Goal: Task Accomplishment & Management: Manage account settings

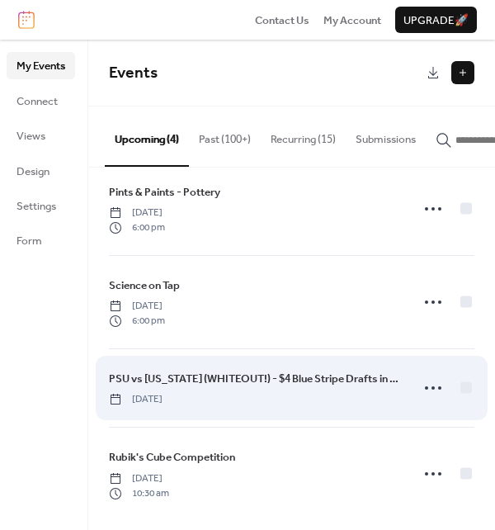
scroll to position [32, 0]
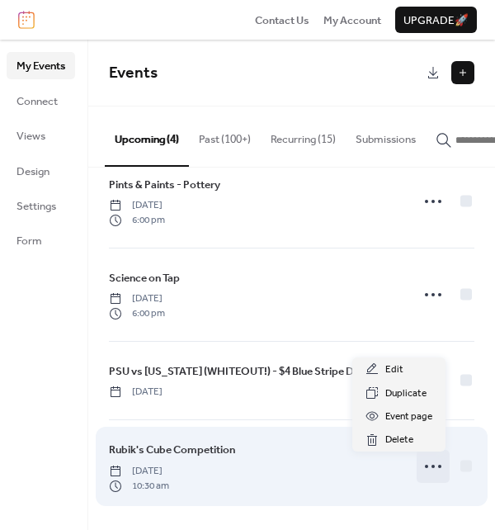
click at [420, 467] on icon at bounding box center [433, 466] width 26 height 26
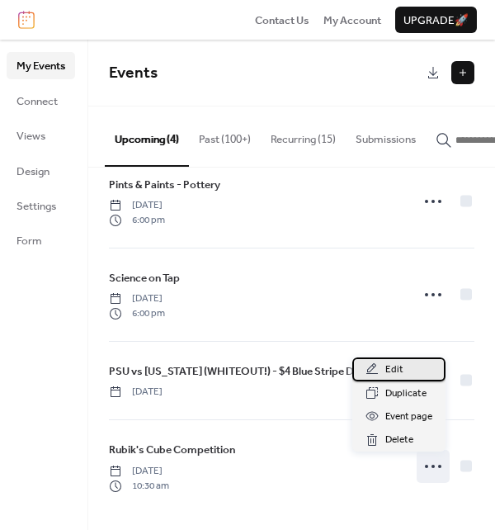
click at [401, 371] on span "Edit" at bounding box center [395, 370] width 18 height 17
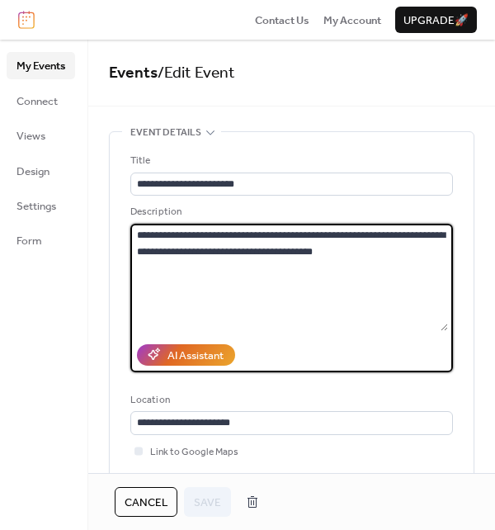
click at [198, 236] on textarea "**********" at bounding box center [289, 277] width 318 height 107
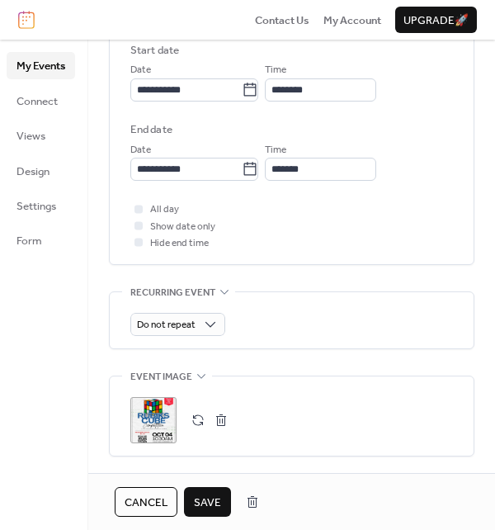
scroll to position [578, 0]
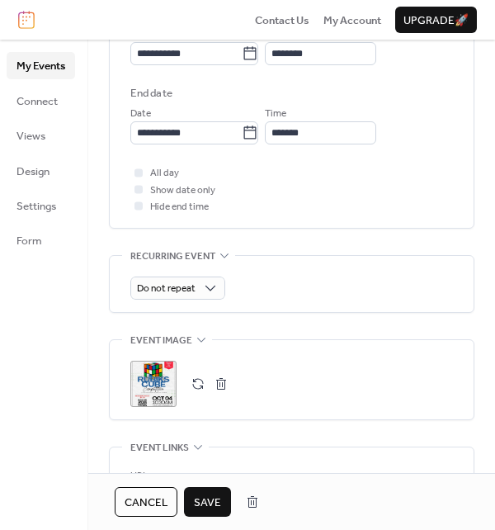
type textarea "**********"
click at [220, 381] on button "button" at bounding box center [221, 383] width 23 height 23
click at [196, 382] on button "button" at bounding box center [198, 383] width 23 height 23
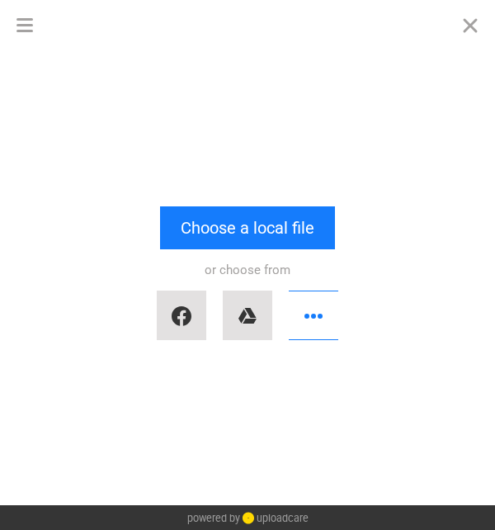
scroll to position [0, 0]
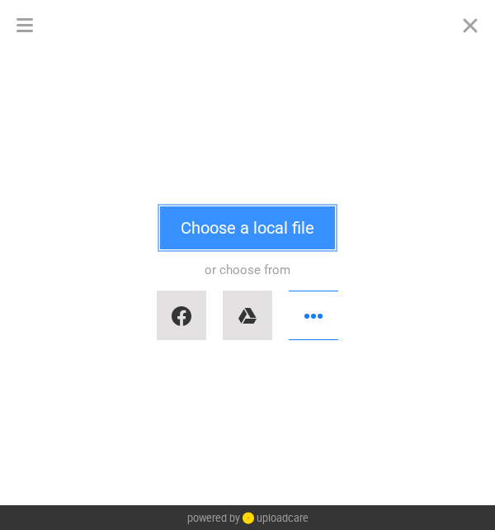
click at [219, 226] on button "Choose a local file" at bounding box center [247, 227] width 175 height 43
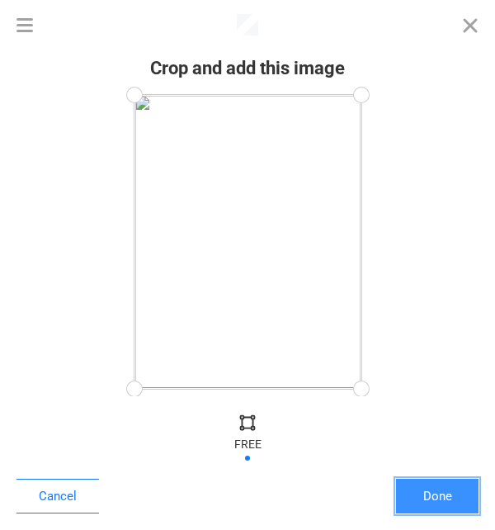
click at [428, 497] on button "Done" at bounding box center [437, 496] width 83 height 35
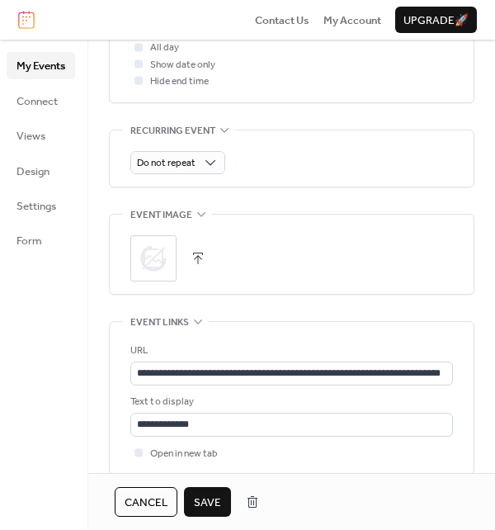
click at [206, 497] on span "Save" at bounding box center [207, 502] width 27 height 17
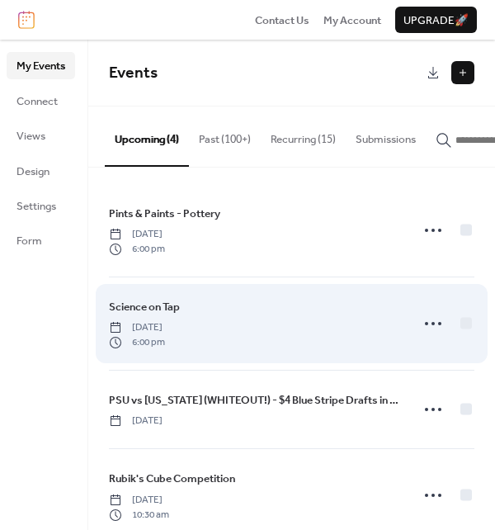
scroll to position [32, 0]
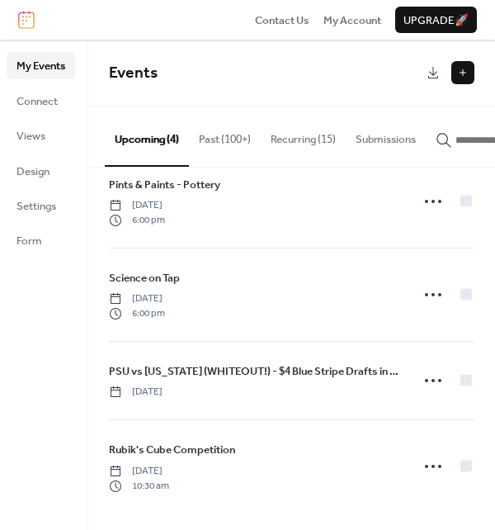
click at [452, 144] on icon "button" at bounding box center [444, 140] width 17 height 17
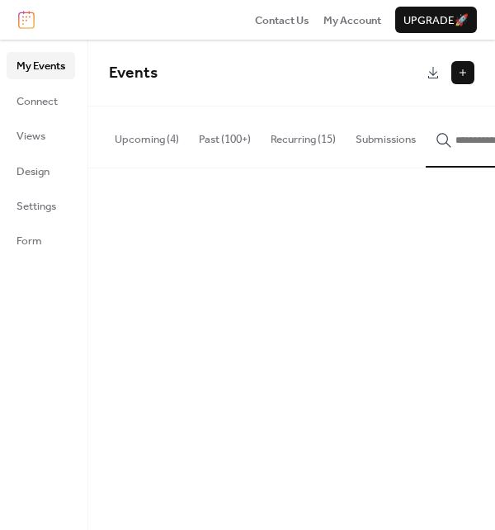
scroll to position [0, 65]
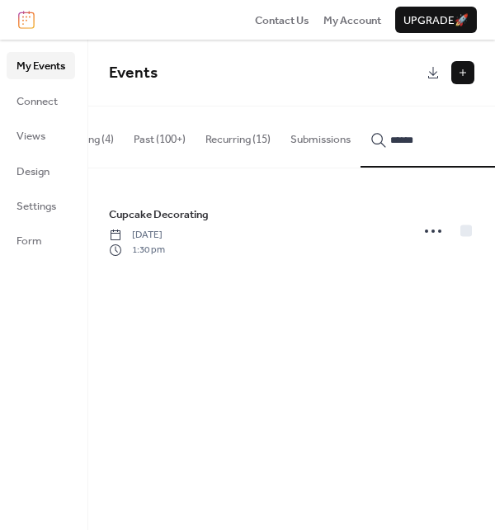
type input "******"
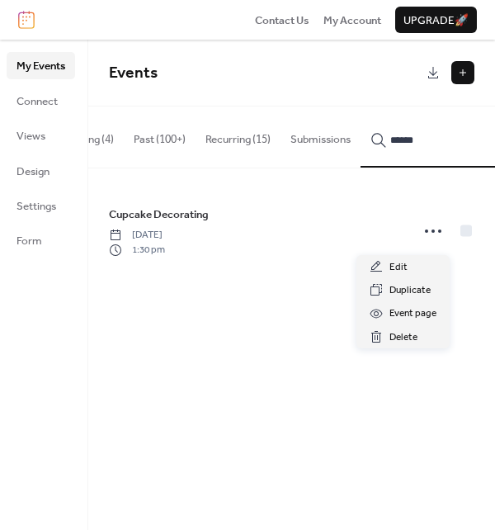
click at [426, 234] on icon at bounding box center [433, 231] width 26 height 26
click at [403, 289] on span "Duplicate" at bounding box center [410, 290] width 41 height 17
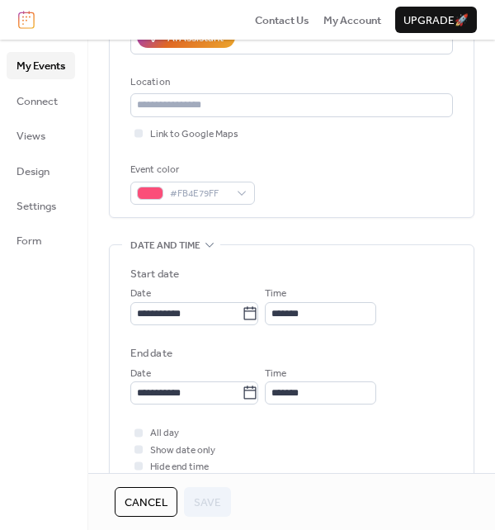
scroll to position [385, 0]
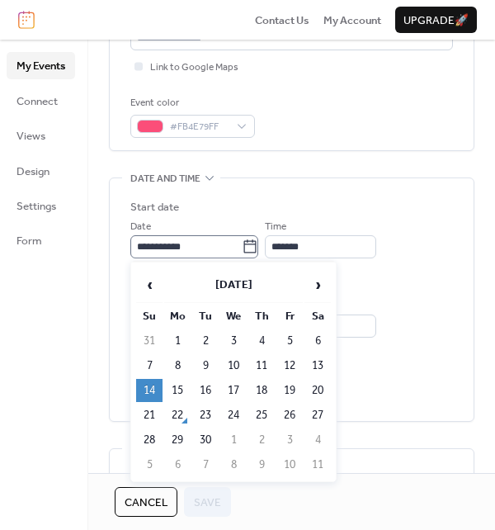
click at [257, 243] on icon at bounding box center [250, 245] width 12 height 13
click at [242, 243] on input "**********" at bounding box center [185, 246] width 111 height 23
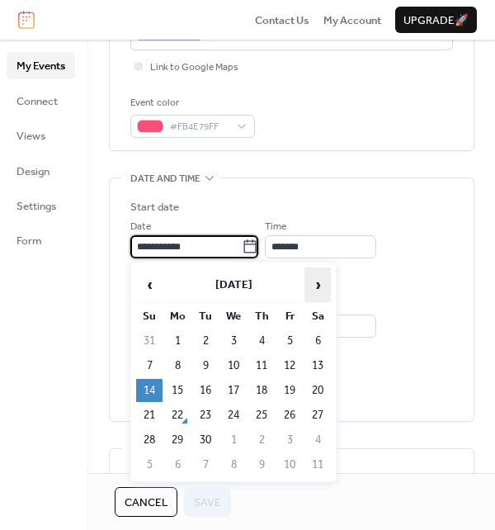
click at [316, 283] on span "›" at bounding box center [317, 284] width 25 height 33
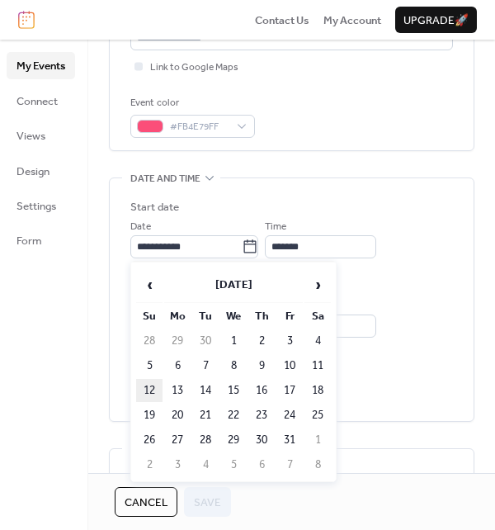
click at [149, 392] on td "12" at bounding box center [149, 390] width 26 height 23
type input "**********"
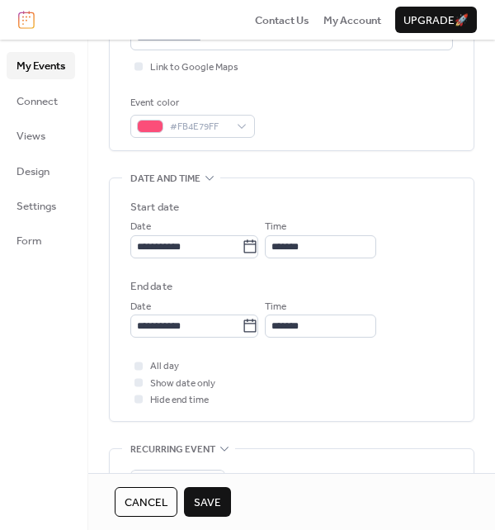
scroll to position [770, 0]
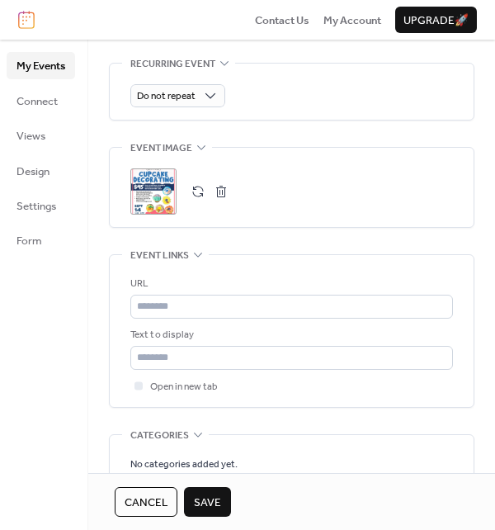
click at [223, 187] on button "button" at bounding box center [221, 191] width 23 height 23
click at [199, 188] on button "button" at bounding box center [198, 191] width 23 height 23
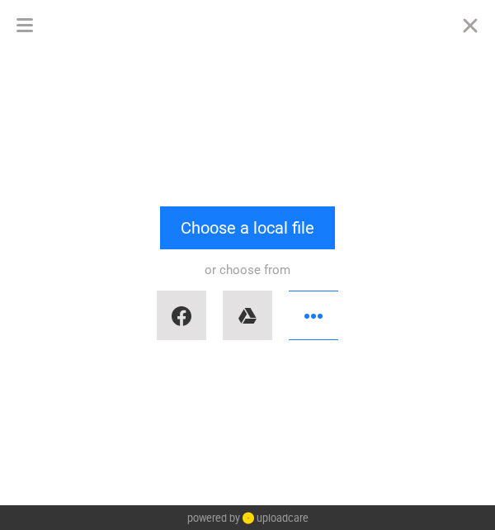
scroll to position [0, 0]
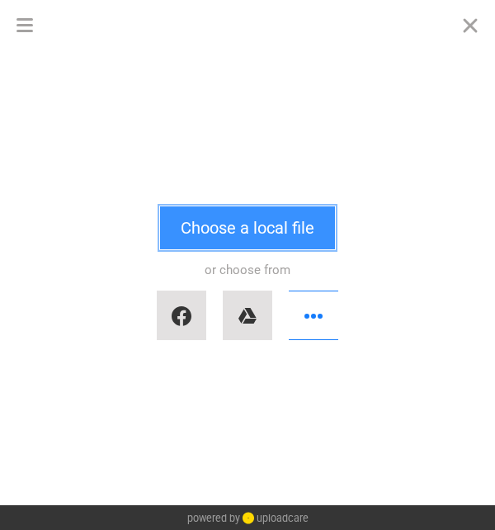
click at [218, 227] on button "Choose a local file" at bounding box center [247, 227] width 175 height 43
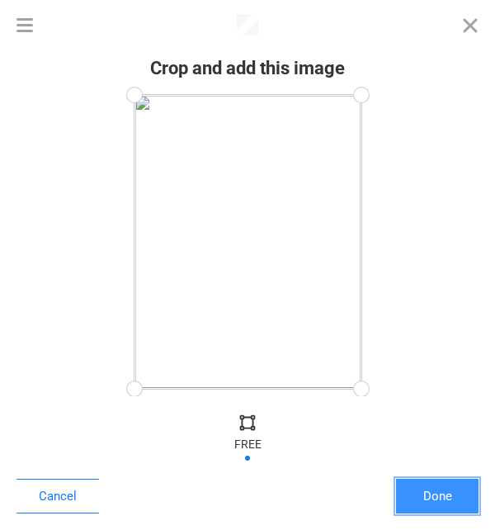
click at [441, 506] on button "Done" at bounding box center [437, 496] width 83 height 35
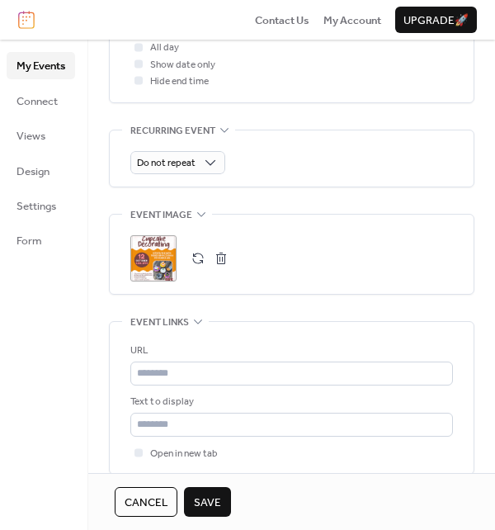
click at [205, 498] on span "Save" at bounding box center [207, 502] width 27 height 17
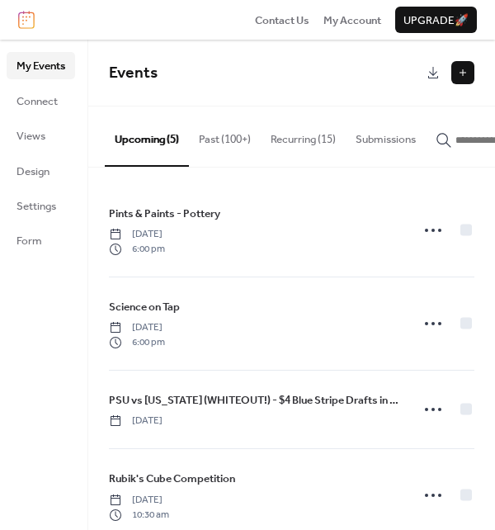
click at [295, 142] on button "Recurring (15)" at bounding box center [303, 135] width 85 height 58
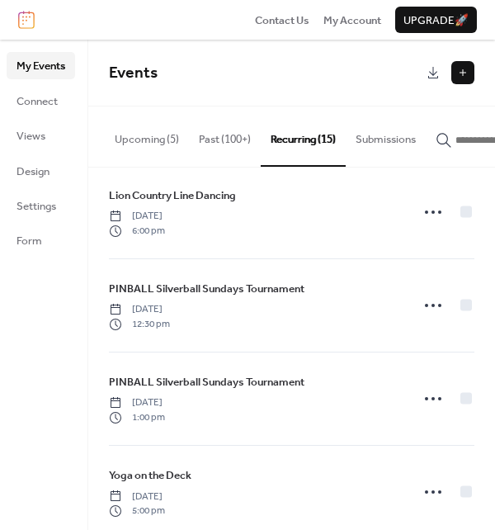
scroll to position [963, 0]
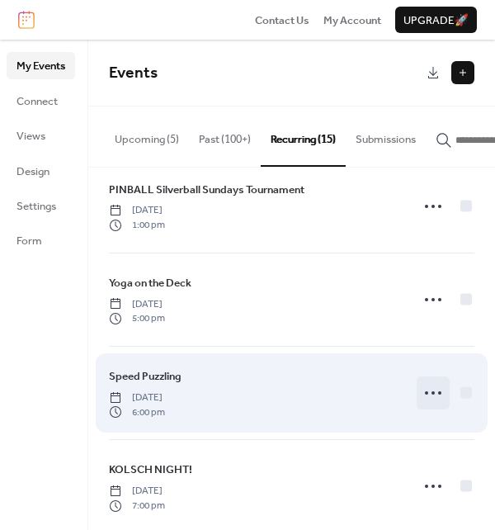
click at [432, 395] on circle at bounding box center [433, 392] width 3 height 3
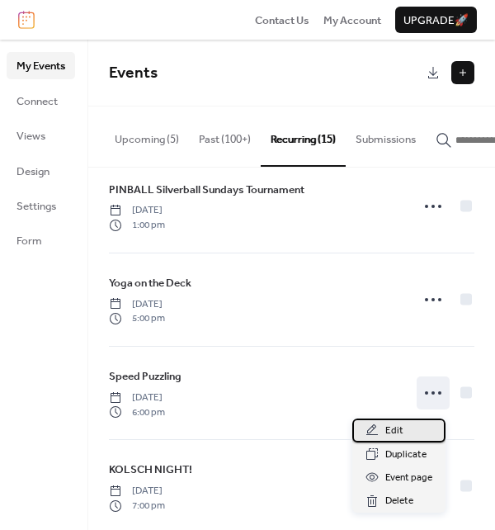
click at [391, 432] on span "Edit" at bounding box center [395, 431] width 18 height 17
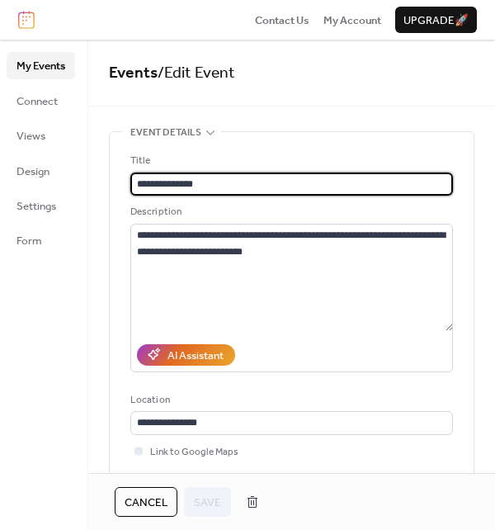
type input "**********"
drag, startPoint x: 218, startPoint y: 189, endPoint x: 88, endPoint y: 187, distance: 130.5
click at [88, 187] on div "**********" at bounding box center [247, 285] width 495 height 490
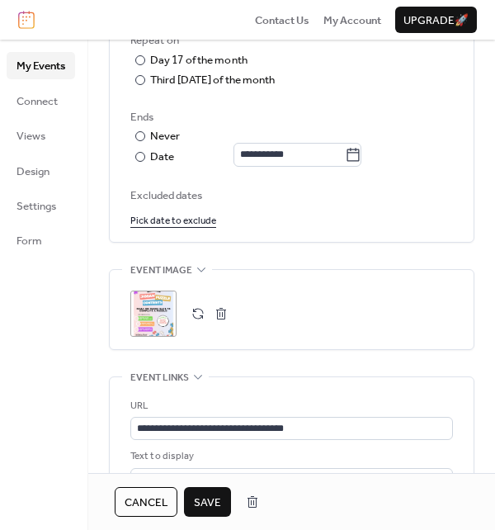
scroll to position [963, 0]
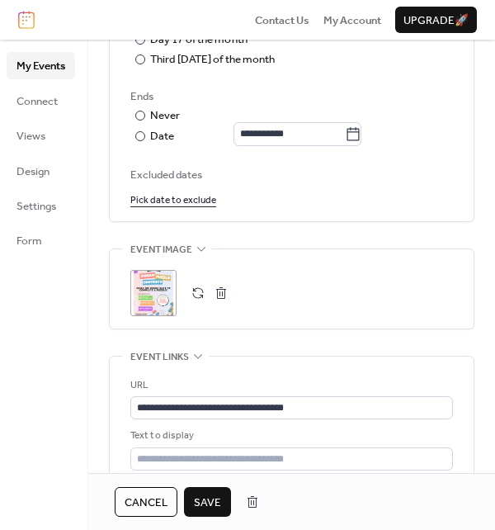
type input "**********"
click at [221, 293] on button "button" at bounding box center [221, 292] width 23 height 23
click at [193, 291] on button "button" at bounding box center [198, 292] width 23 height 23
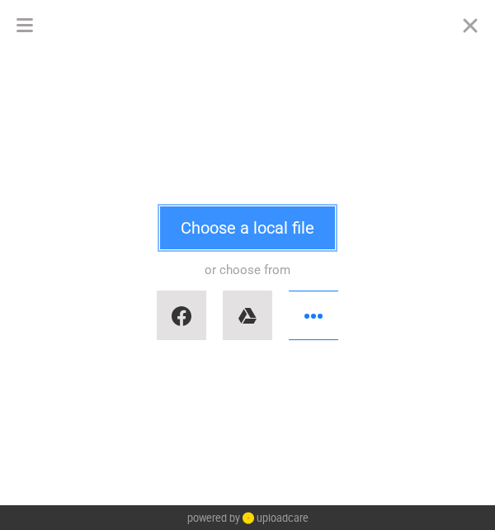
click at [201, 231] on button "Choose a local file" at bounding box center [247, 227] width 175 height 43
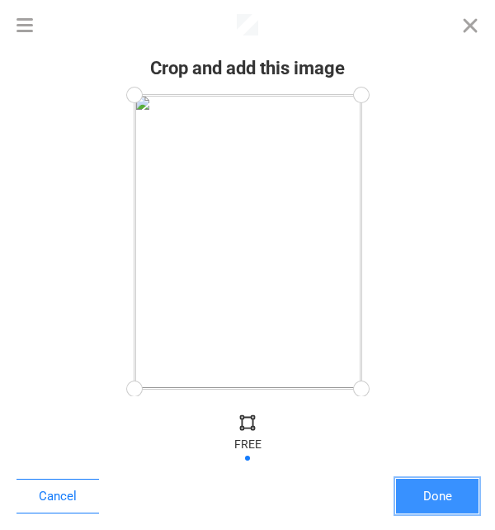
click at [442, 495] on button "Done" at bounding box center [437, 496] width 83 height 35
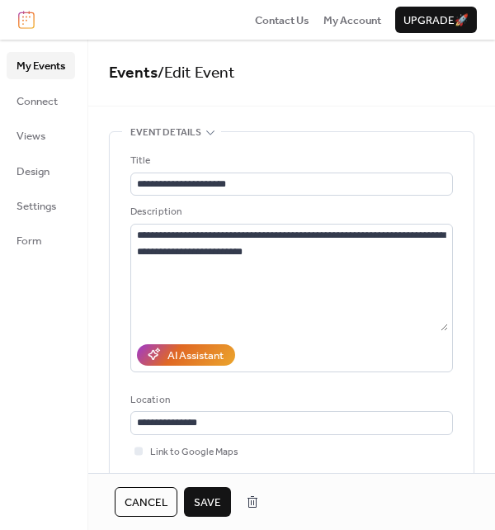
scroll to position [997, 0]
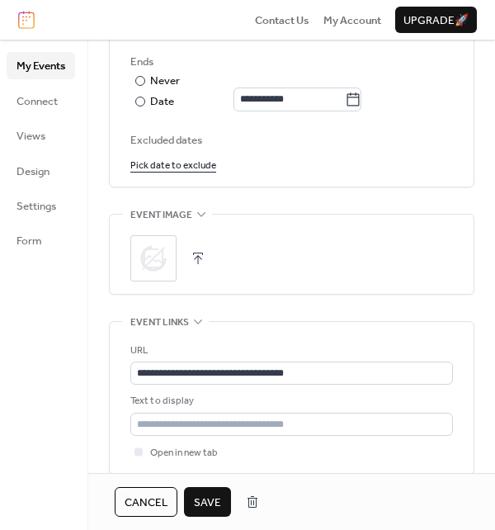
click at [209, 501] on span "Save" at bounding box center [207, 502] width 27 height 17
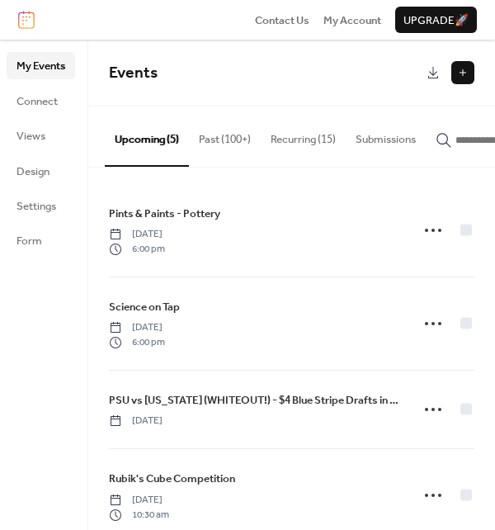
click at [451, 141] on icon "button" at bounding box center [444, 141] width 14 height 14
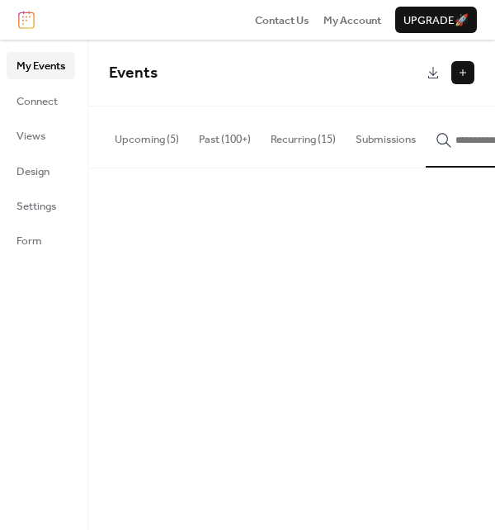
scroll to position [0, 65]
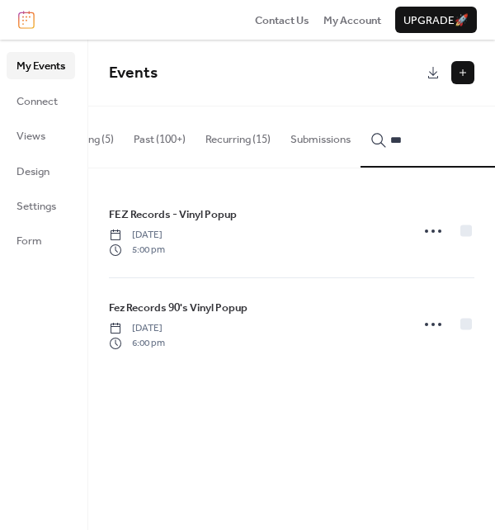
type input "***"
click at [431, 328] on icon at bounding box center [433, 324] width 26 height 26
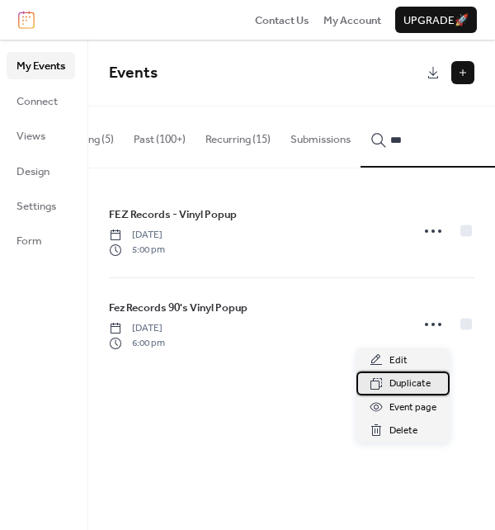
click at [400, 386] on span "Duplicate" at bounding box center [410, 384] width 41 height 17
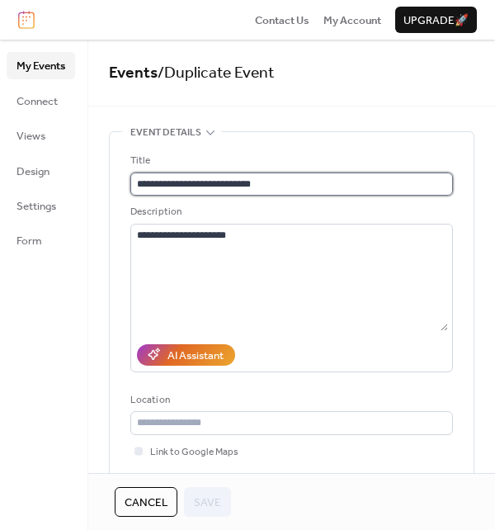
click at [205, 181] on input "**********" at bounding box center [291, 184] width 323 height 23
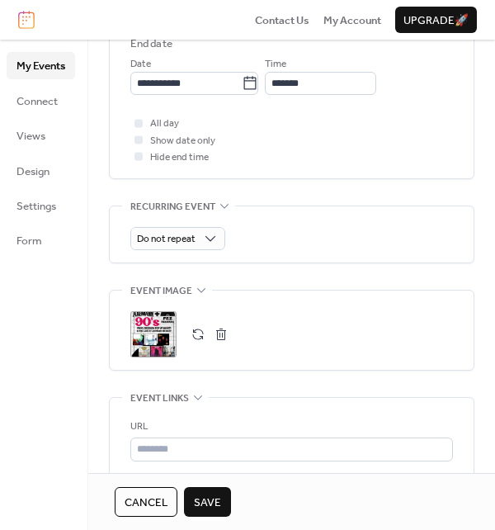
scroll to position [770, 0]
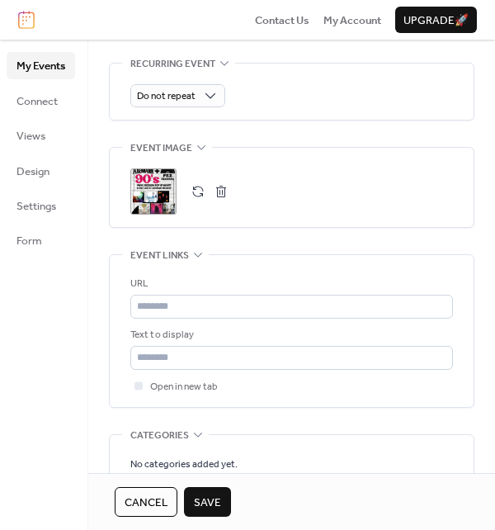
type input "**********"
click at [221, 190] on button "button" at bounding box center [221, 191] width 23 height 23
click at [198, 186] on button "button" at bounding box center [198, 191] width 23 height 23
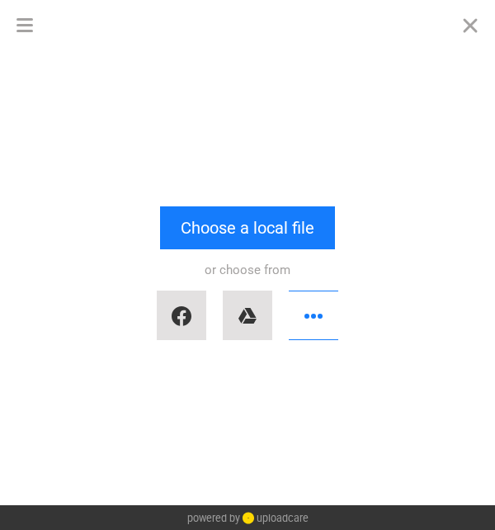
scroll to position [0, 0]
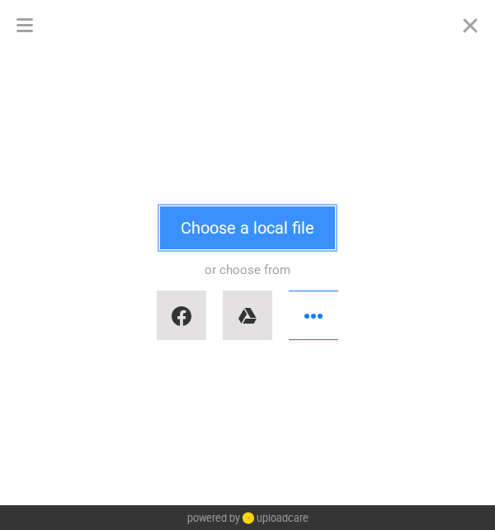
click at [223, 225] on button "Choose a local file" at bounding box center [247, 227] width 175 height 43
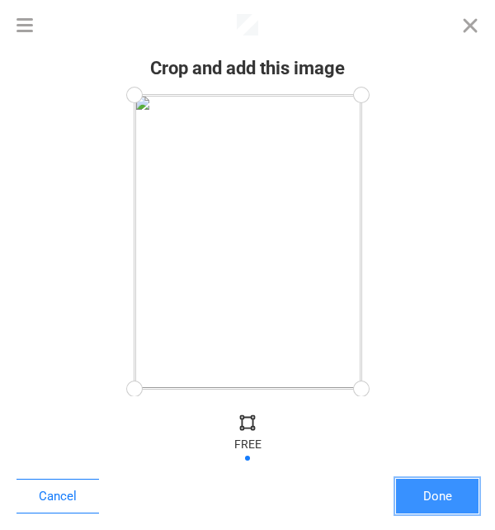
click at [419, 490] on button "Done" at bounding box center [437, 496] width 83 height 35
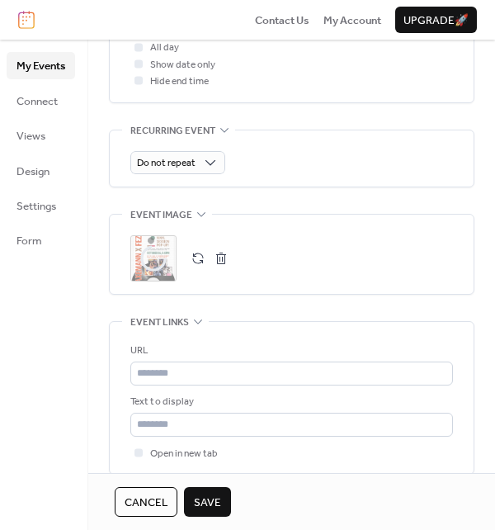
click at [218, 498] on span "Save" at bounding box center [207, 502] width 27 height 17
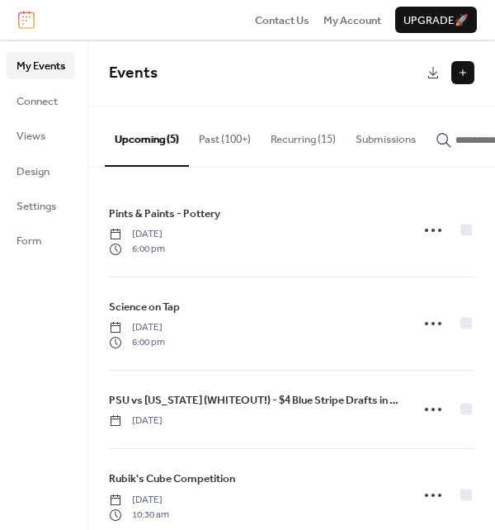
click at [452, 135] on icon "button" at bounding box center [444, 140] width 17 height 17
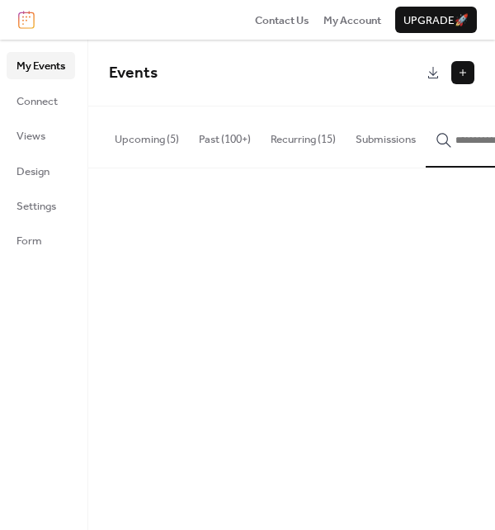
scroll to position [0, 65]
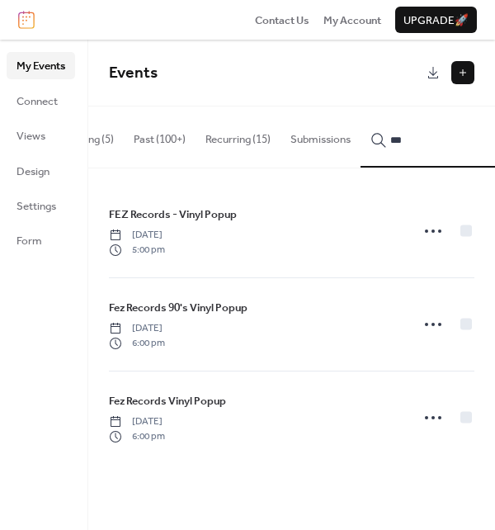
type input "***"
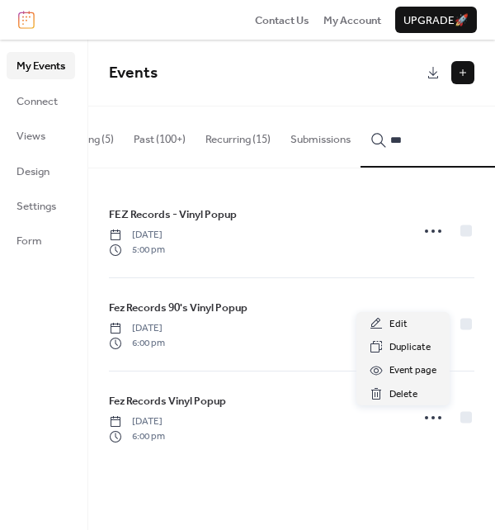
click at [427, 419] on icon at bounding box center [433, 417] width 26 height 26
click at [400, 323] on span "Edit" at bounding box center [399, 324] width 18 height 17
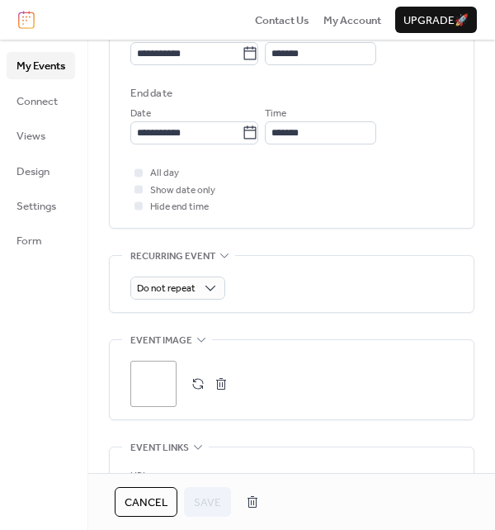
scroll to position [192, 0]
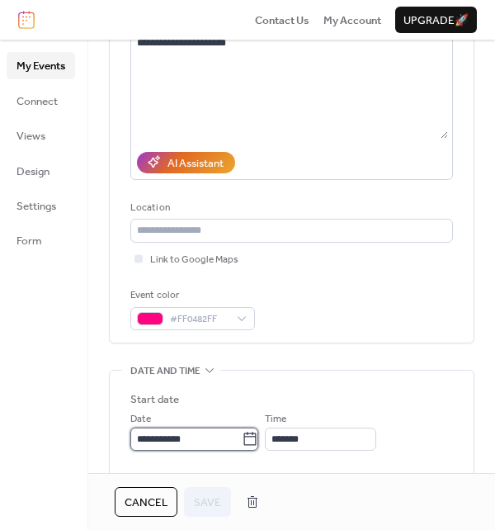
click at [208, 436] on input "**********" at bounding box center [185, 439] width 111 height 23
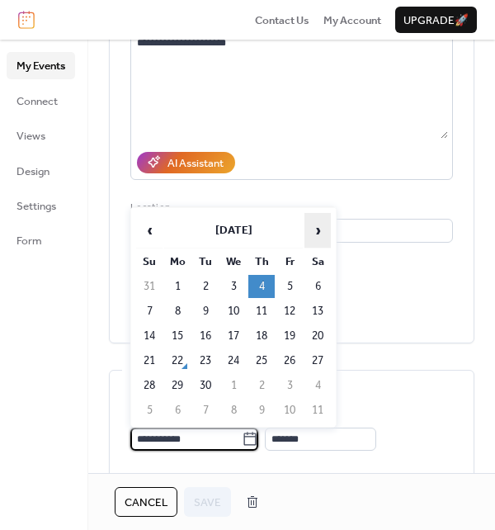
click at [320, 231] on span "›" at bounding box center [317, 230] width 25 height 33
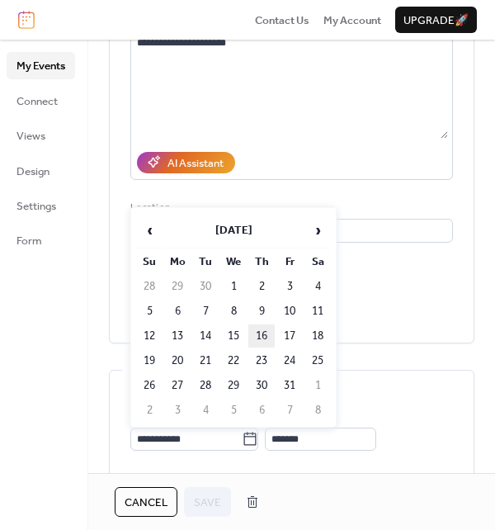
click at [263, 333] on td "16" at bounding box center [261, 335] width 26 height 23
type input "**********"
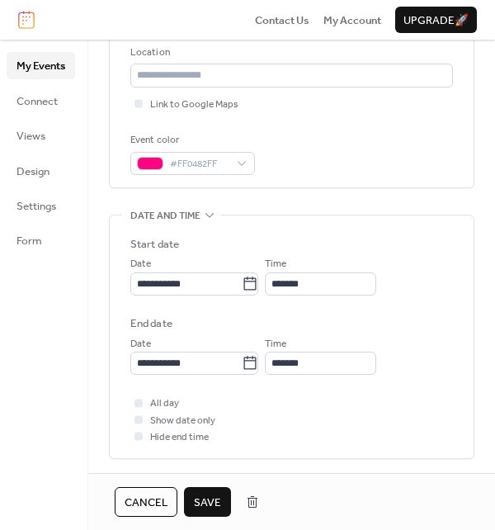
scroll to position [385, 0]
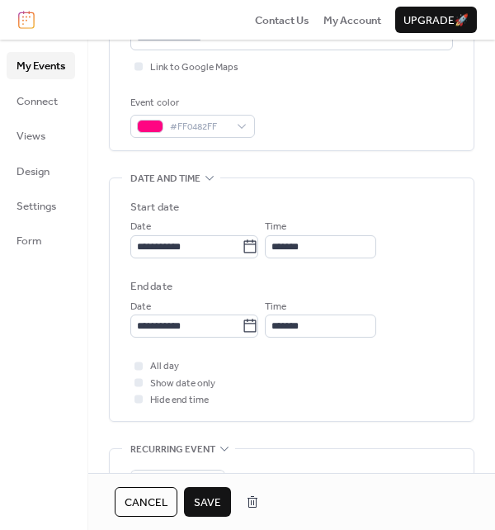
click at [209, 499] on span "Save" at bounding box center [207, 502] width 27 height 17
